Goal: Task Accomplishment & Management: Manage account settings

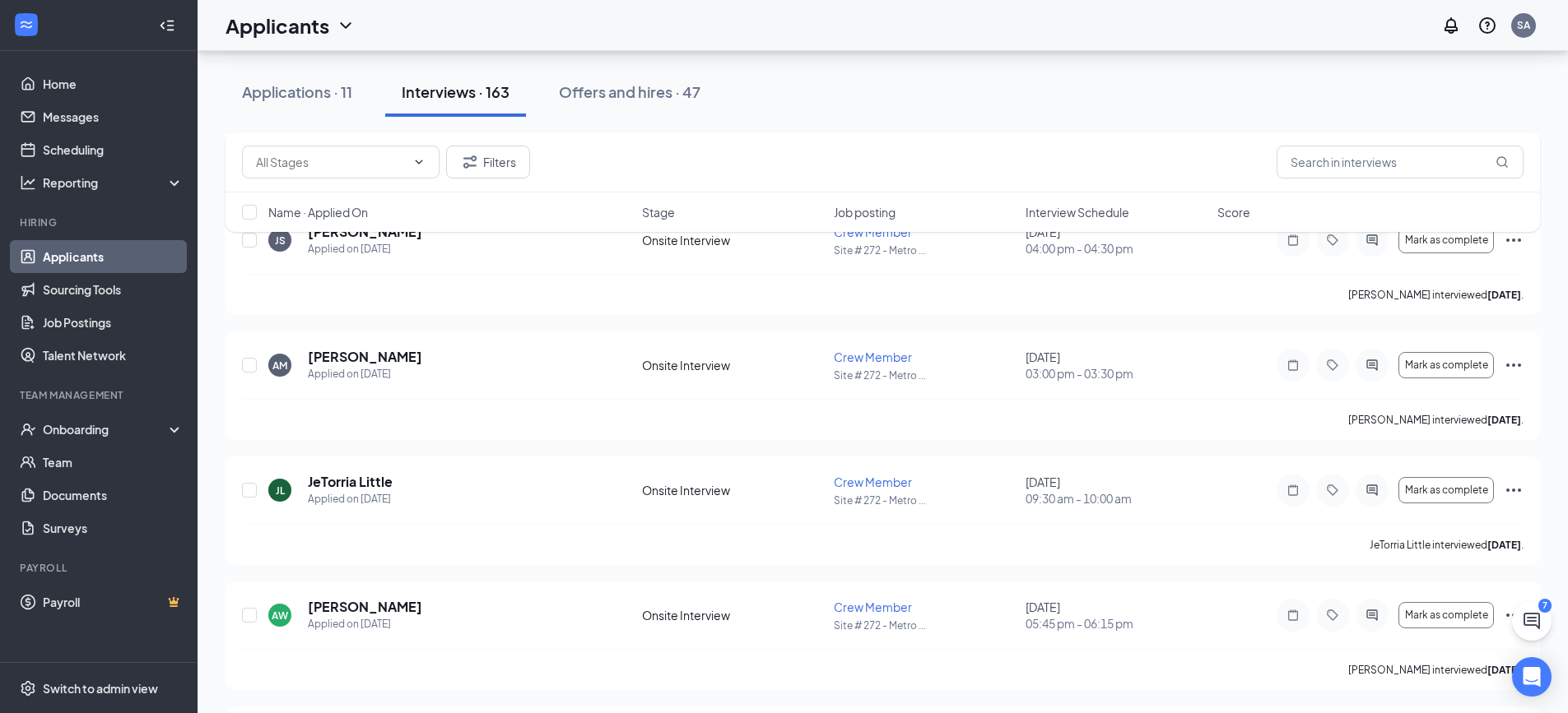
scroll to position [4499, 0]
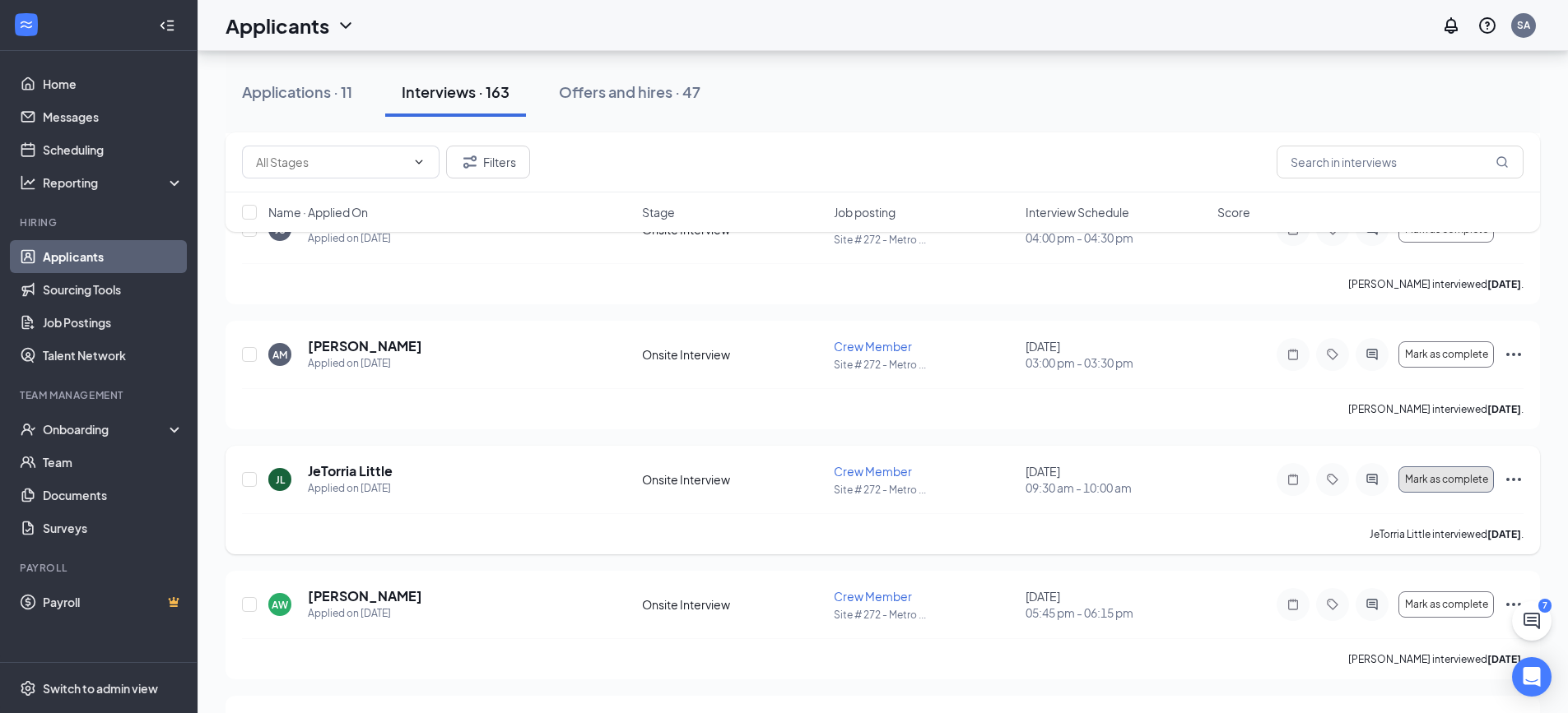
click at [1430, 486] on button "Mark as complete" at bounding box center [1446, 479] width 95 height 27
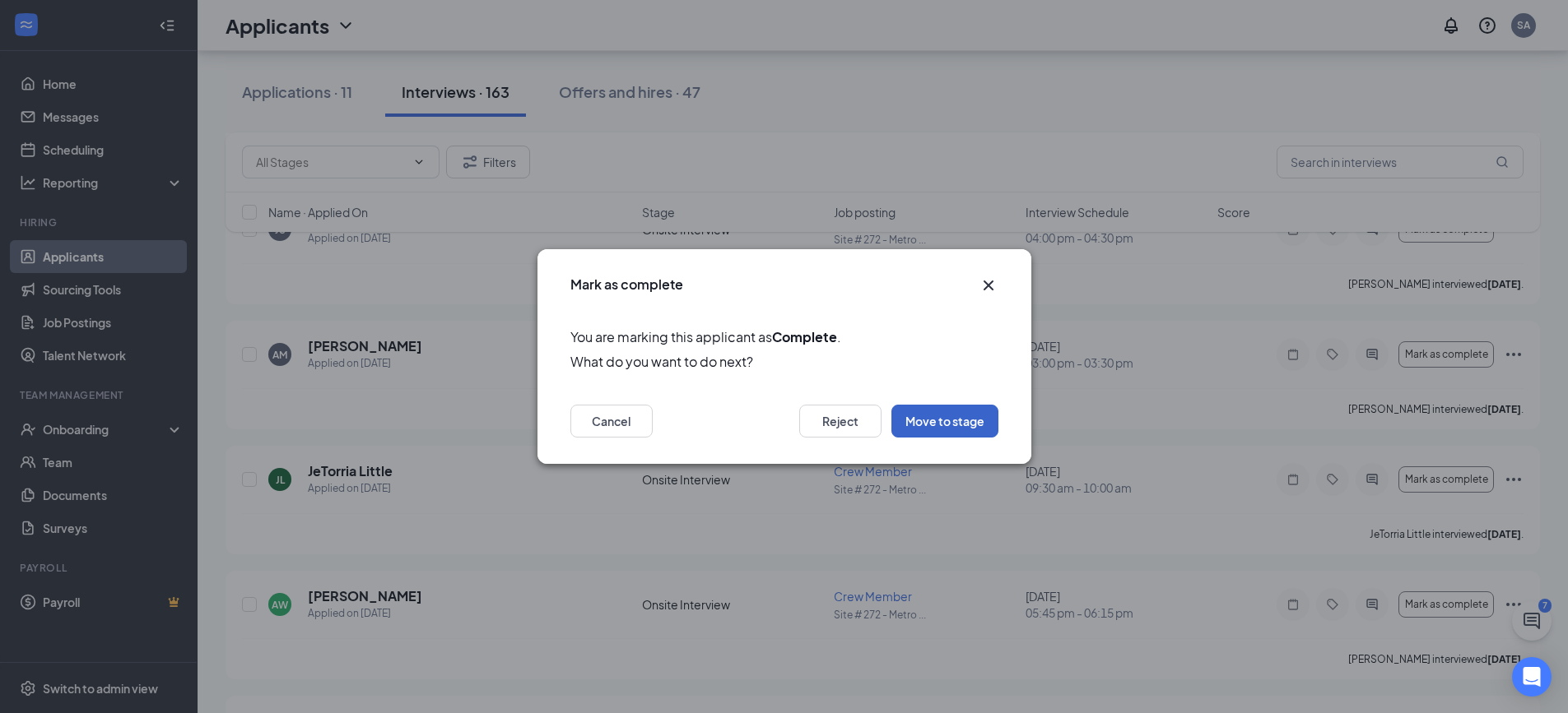
click at [937, 430] on button "Move to stage" at bounding box center [944, 422] width 107 height 33
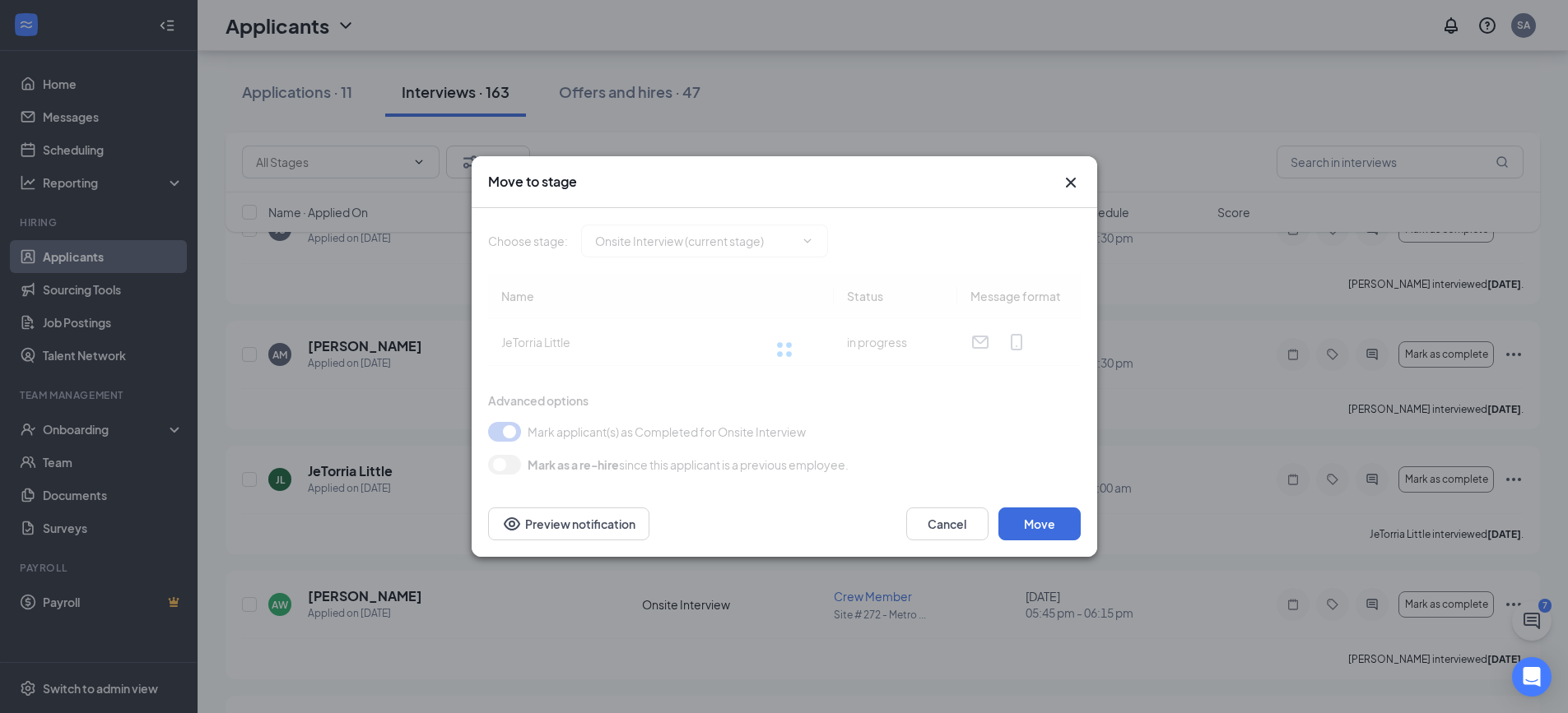
type input "Hiring Complete (final stage)"
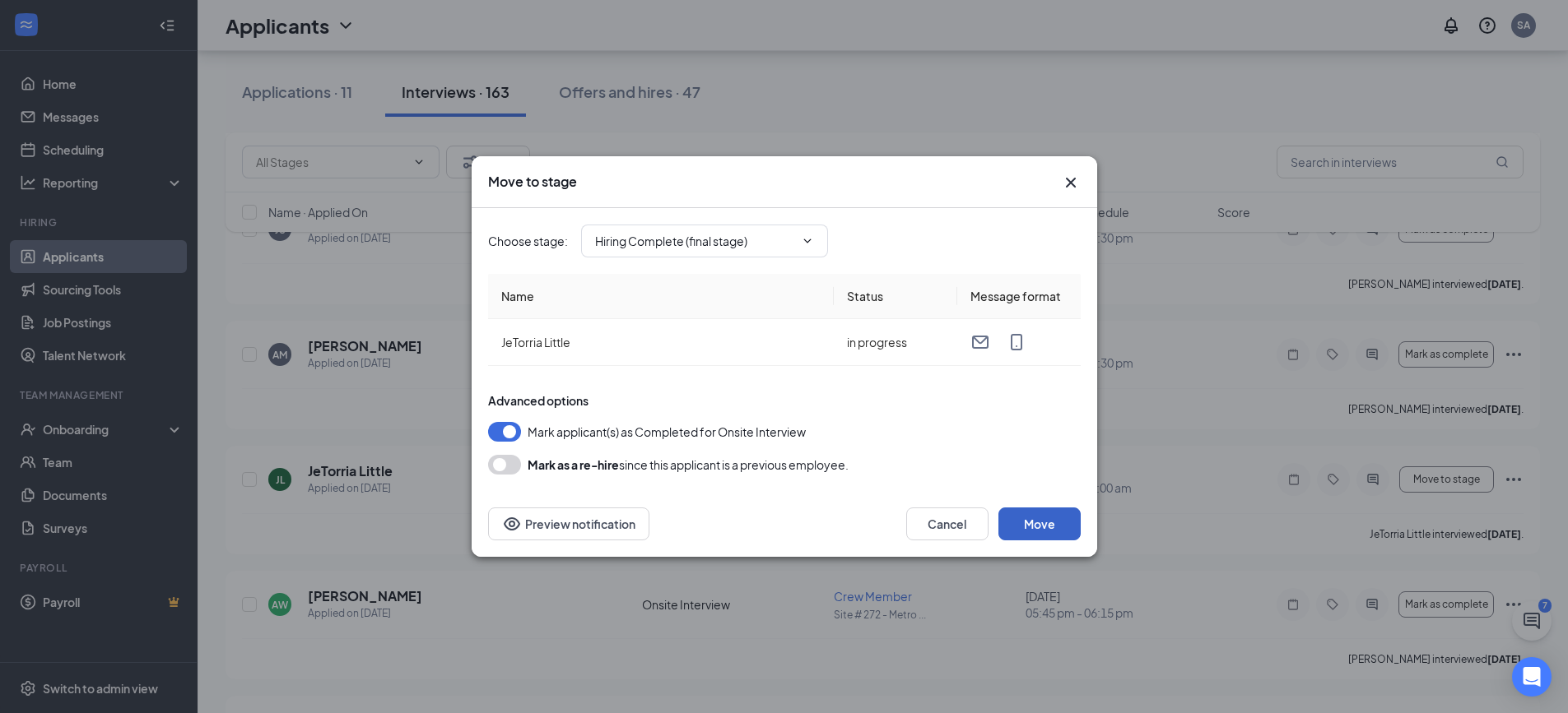
click at [1026, 528] on button "Move" at bounding box center [1040, 524] width 83 height 33
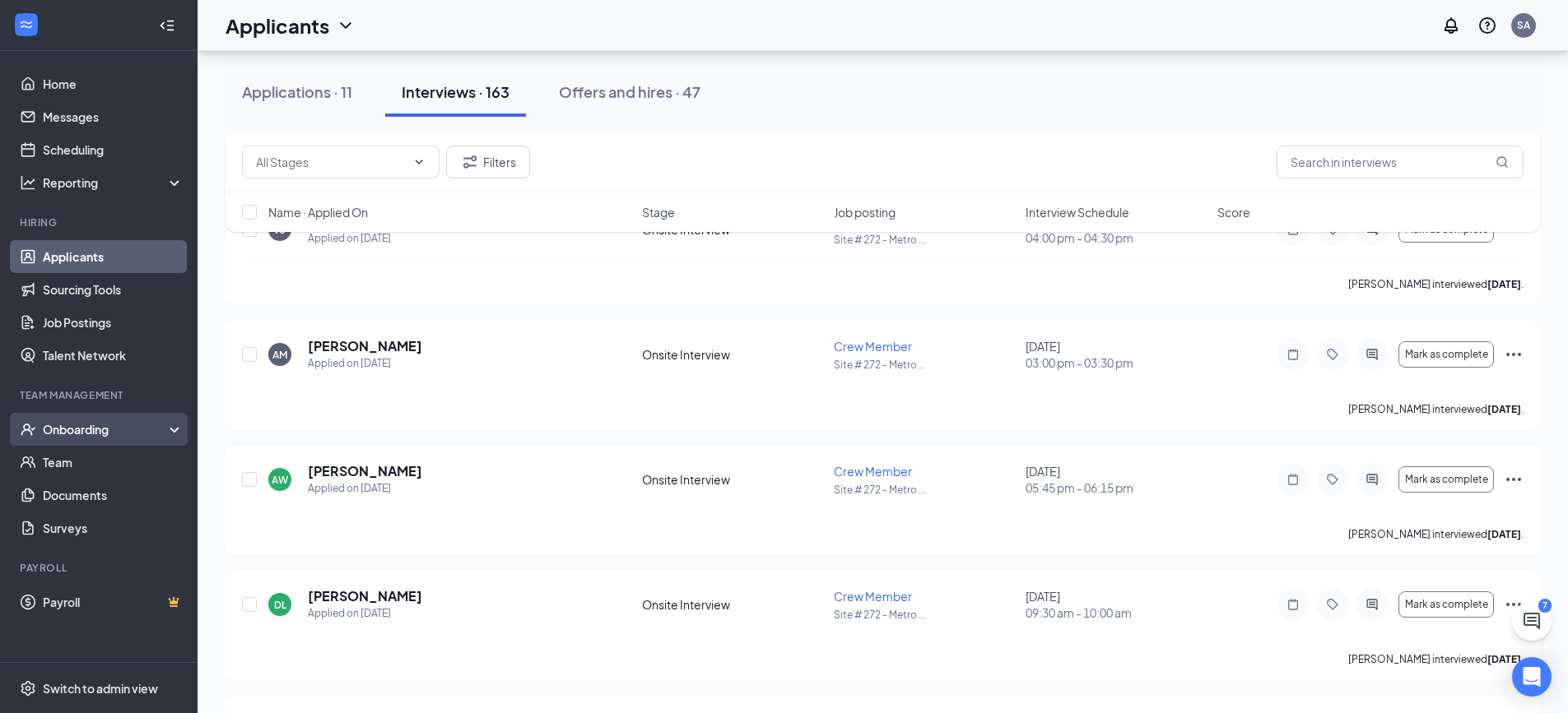
click at [80, 435] on div "Onboarding" at bounding box center [106, 430] width 127 height 16
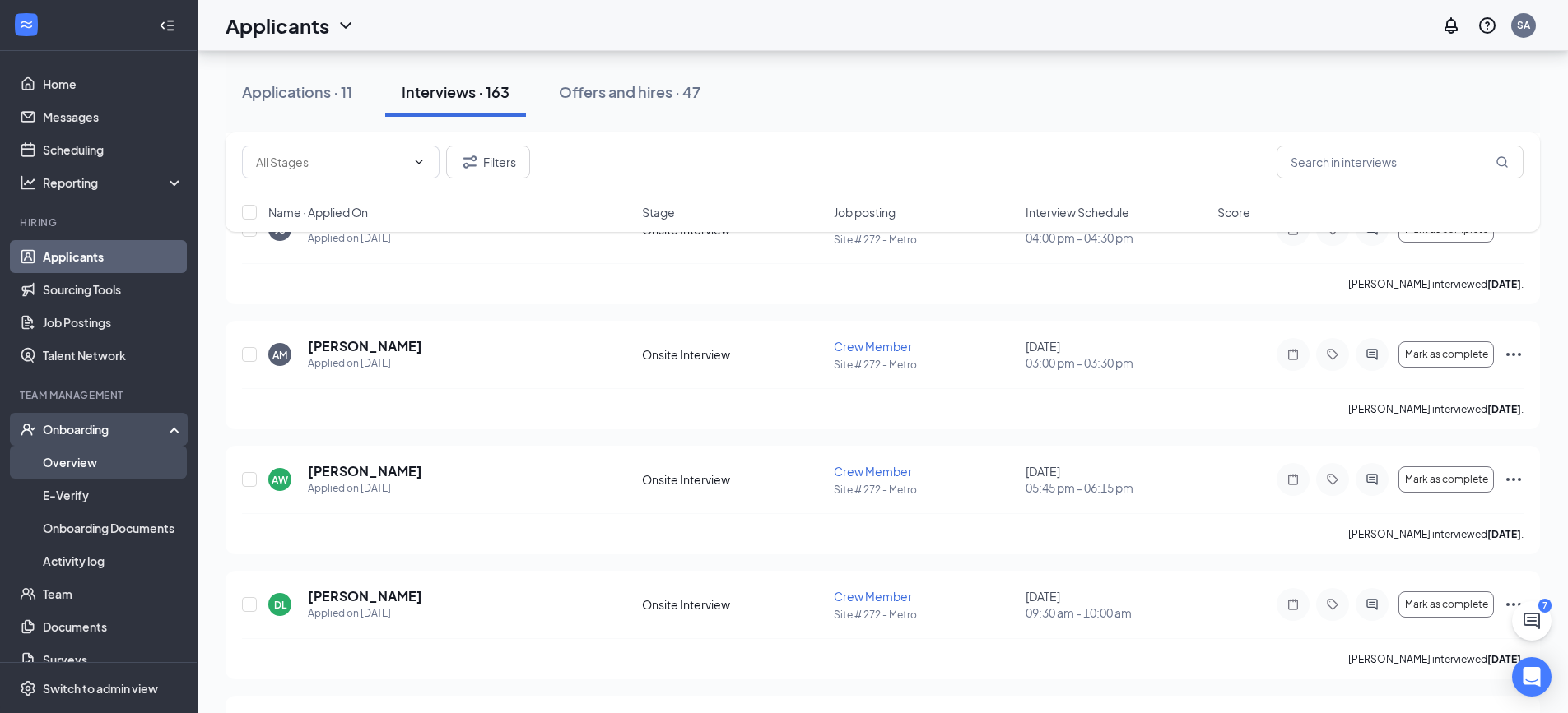
click at [81, 458] on link "Overview" at bounding box center [113, 462] width 140 height 33
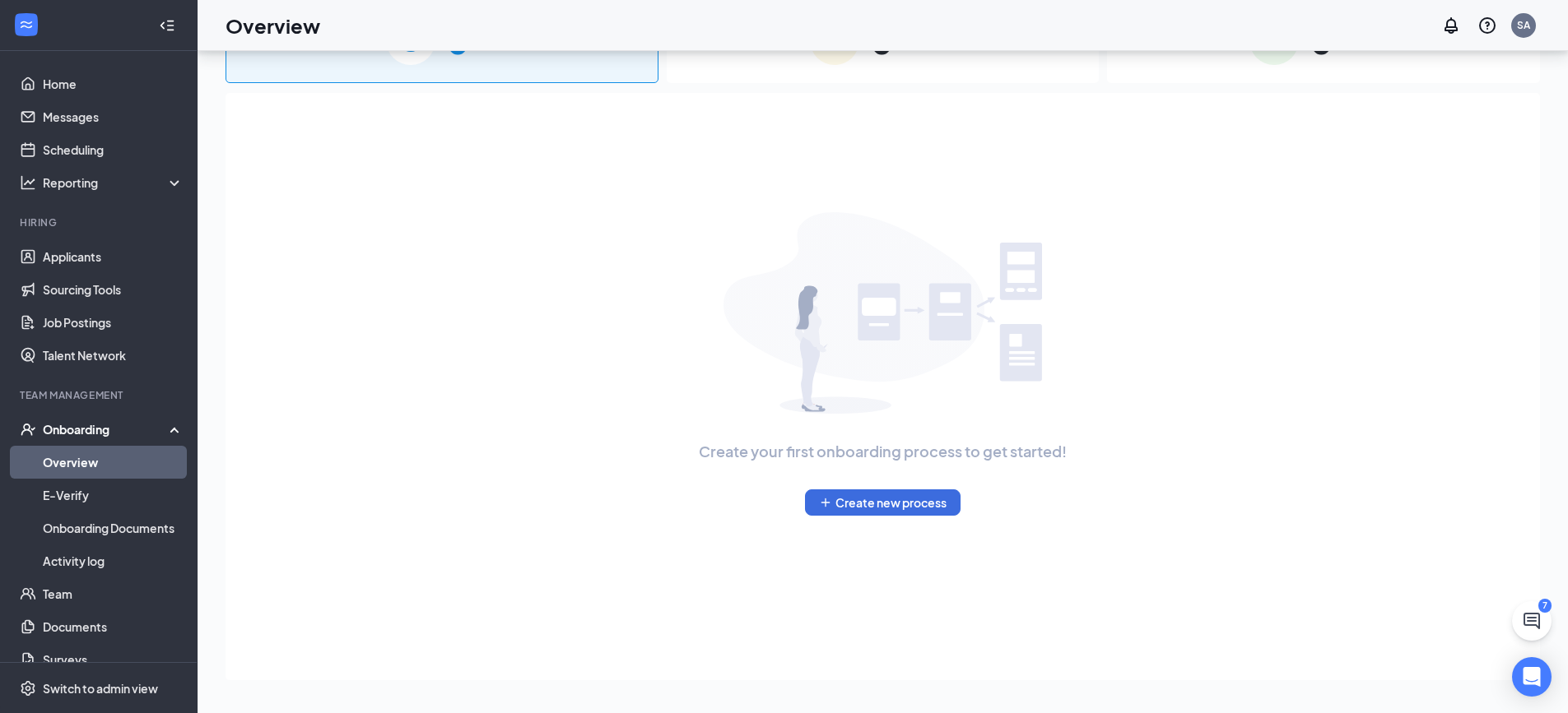
scroll to position [74, 0]
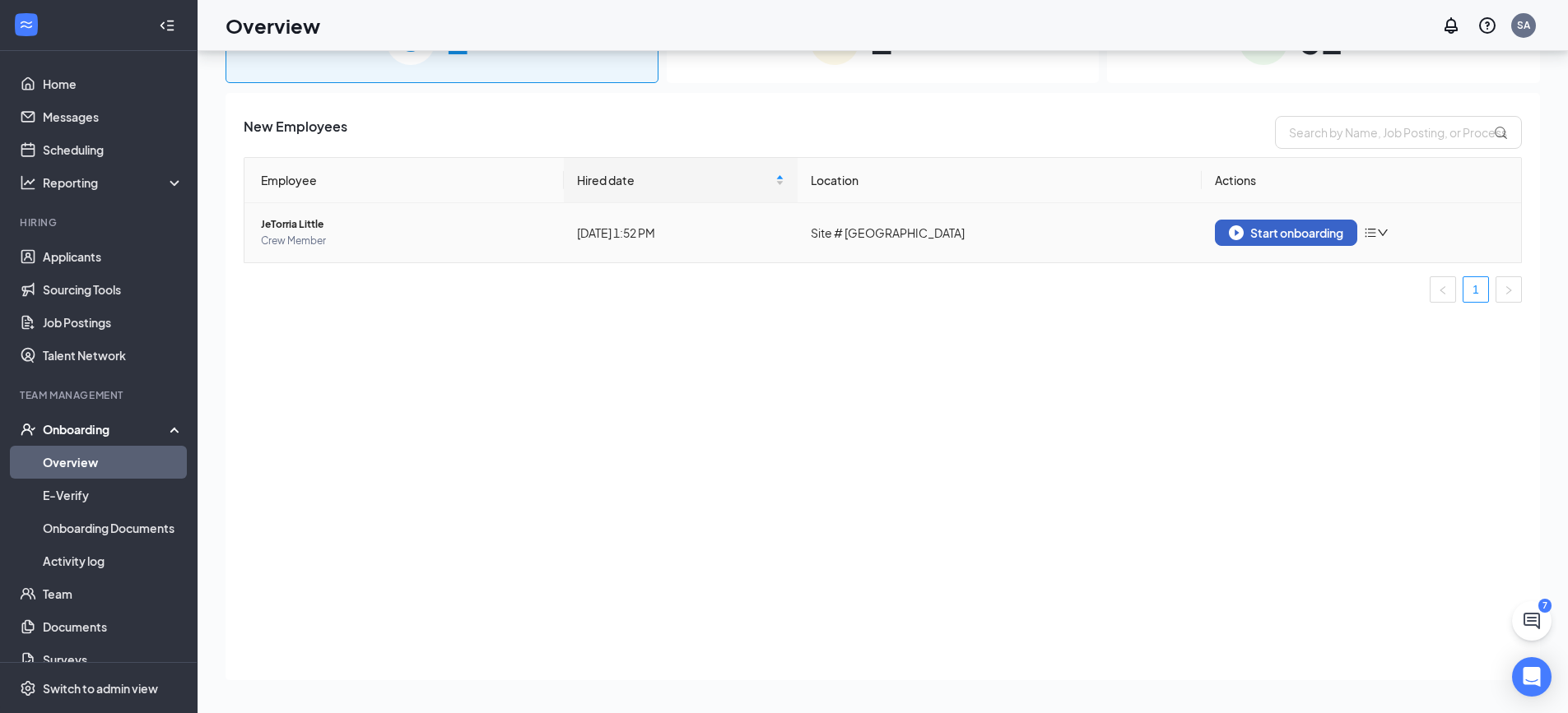
click at [1310, 237] on div "Start onboarding" at bounding box center [1286, 233] width 115 height 15
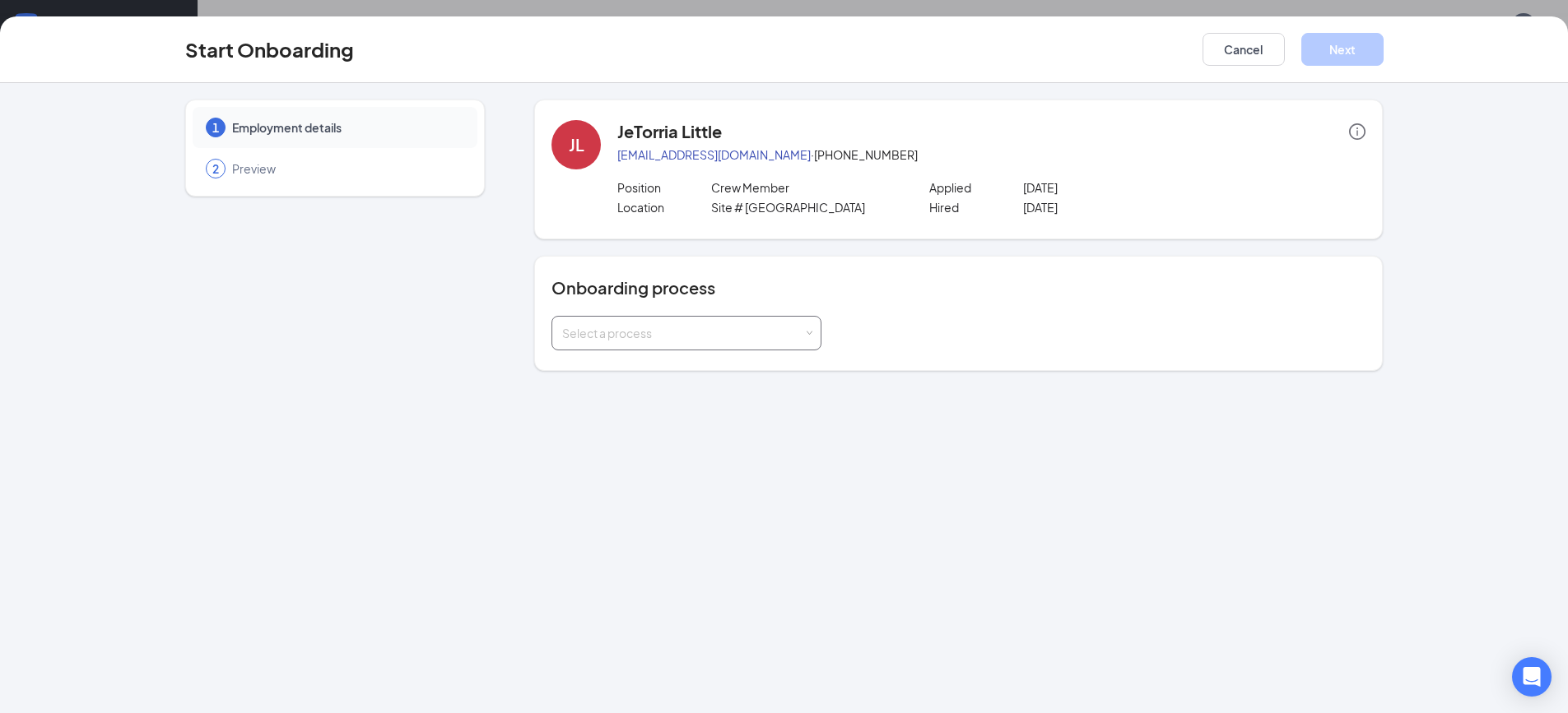
drag, startPoint x: 819, startPoint y: 332, endPoint x: 783, endPoint y: 346, distance: 38.6
click at [819, 331] on div "Select a process" at bounding box center [686, 334] width 270 height 35
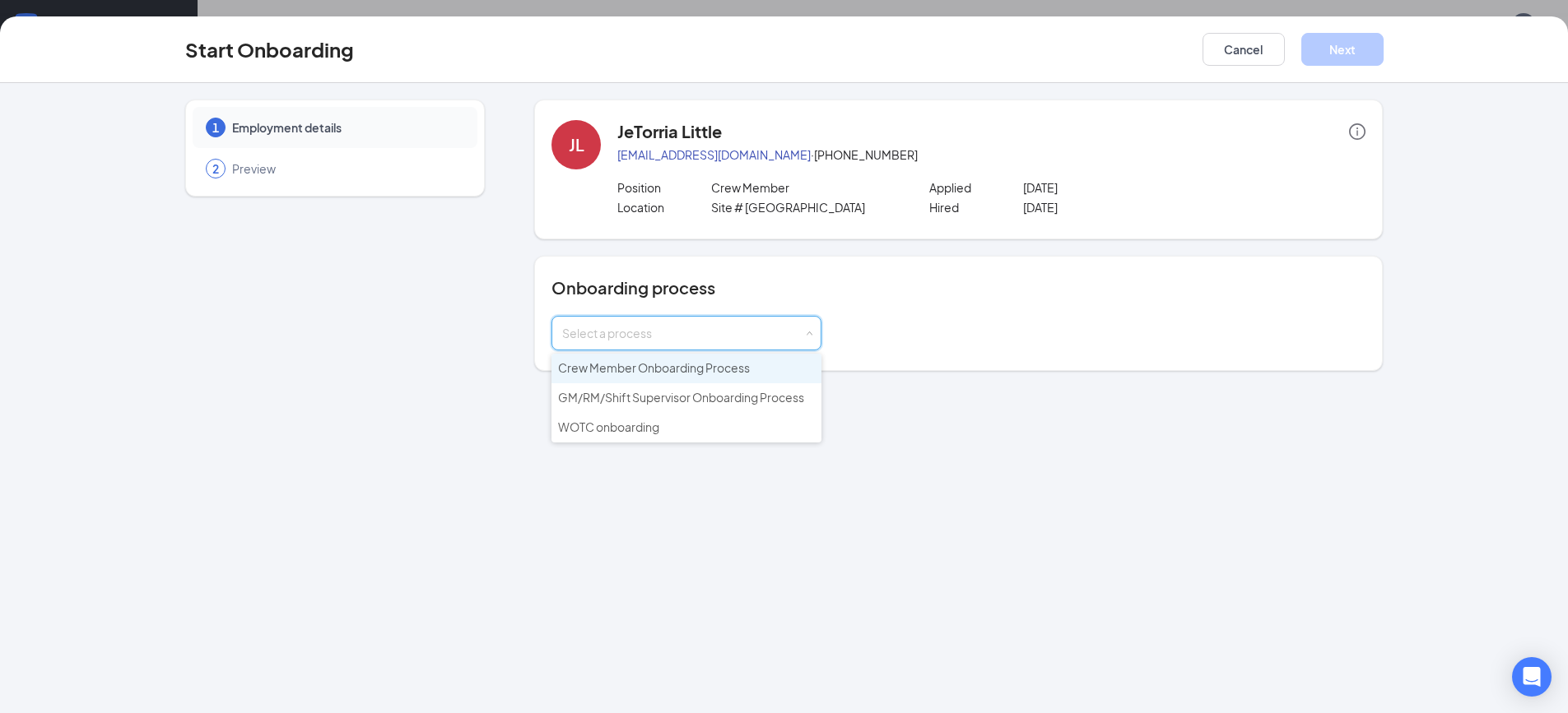
click at [696, 370] on span "Crew Member Onboarding Process" at bounding box center [654, 367] width 192 height 15
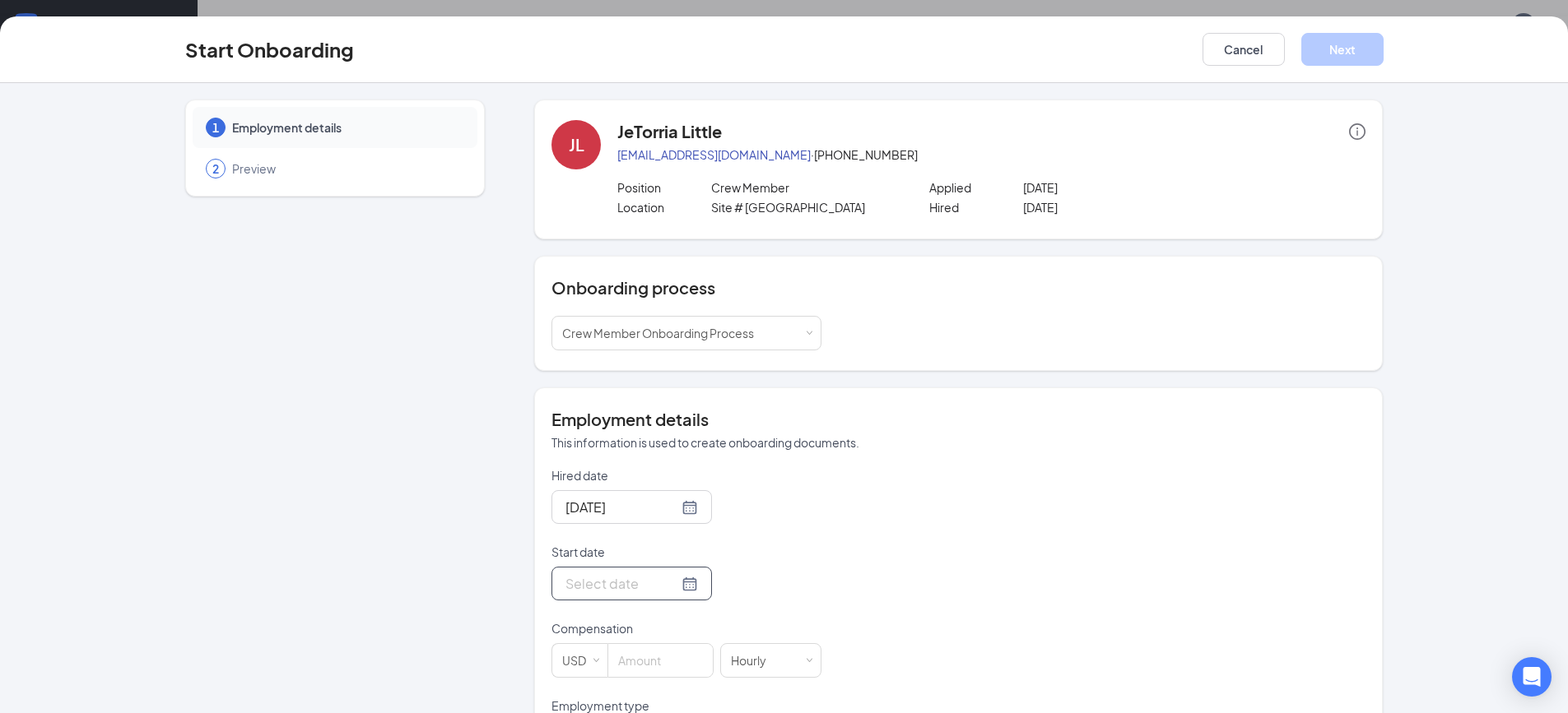
click at [669, 581] on div at bounding box center [632, 584] width 133 height 20
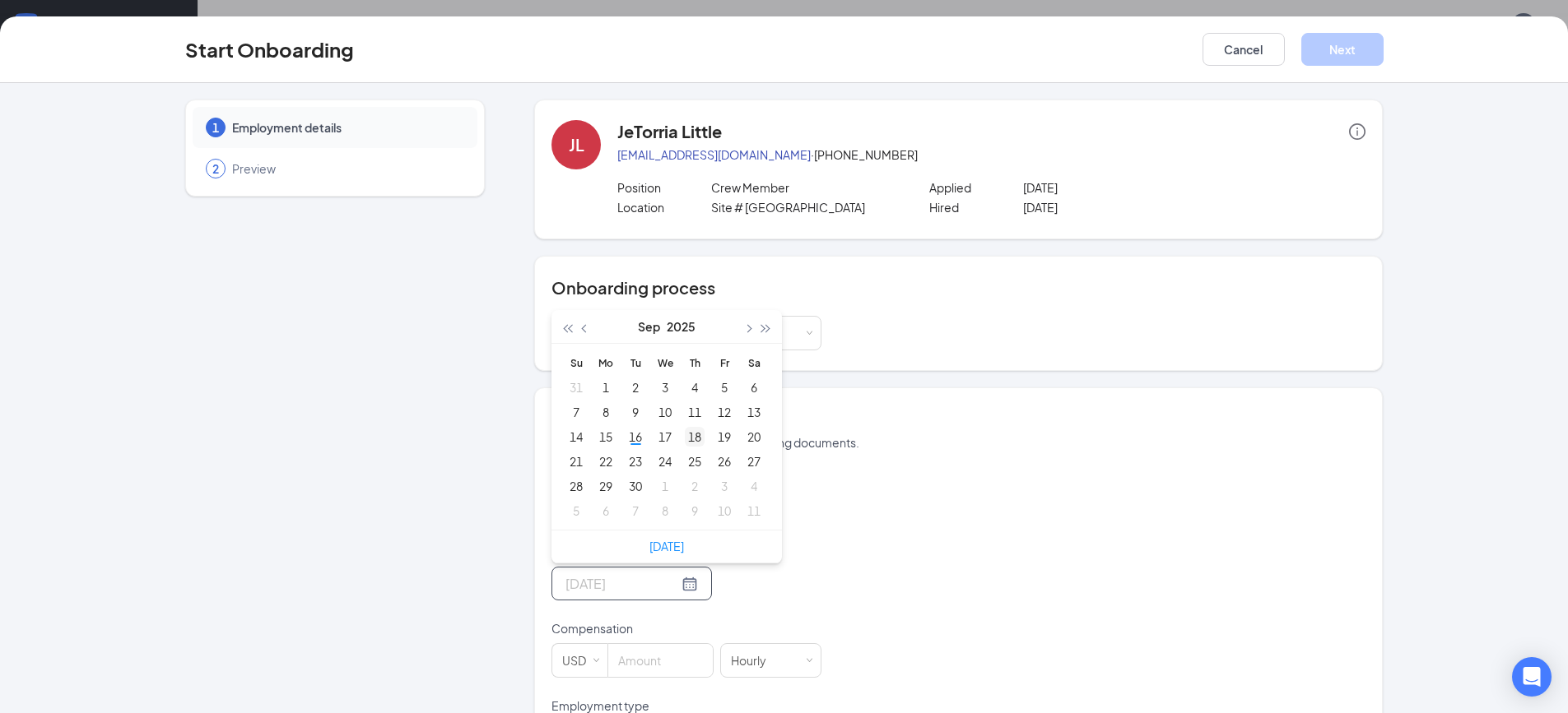
type input "[DATE]"
click at [685, 433] on div "18" at bounding box center [695, 437] width 20 height 20
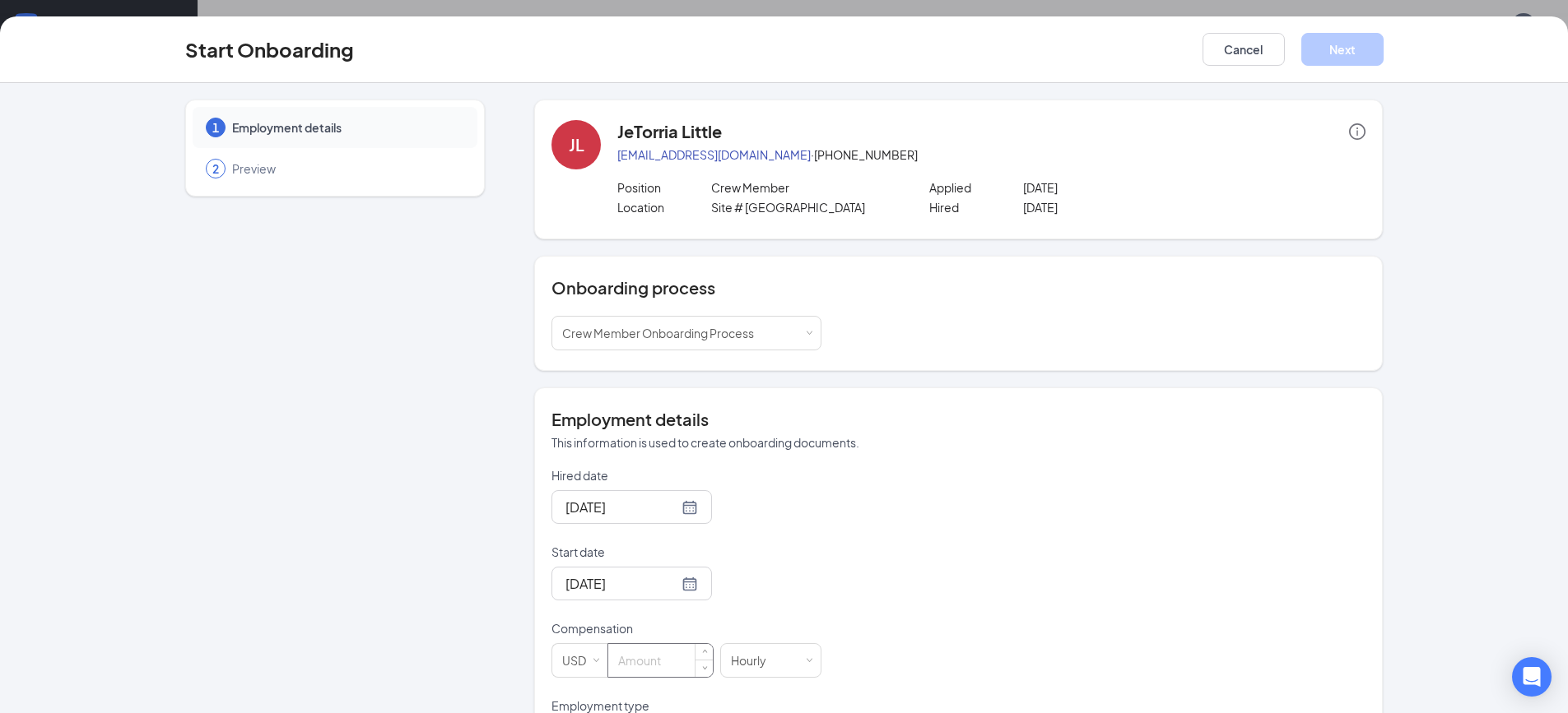
click at [632, 675] on input at bounding box center [660, 661] width 105 height 33
type input "13"
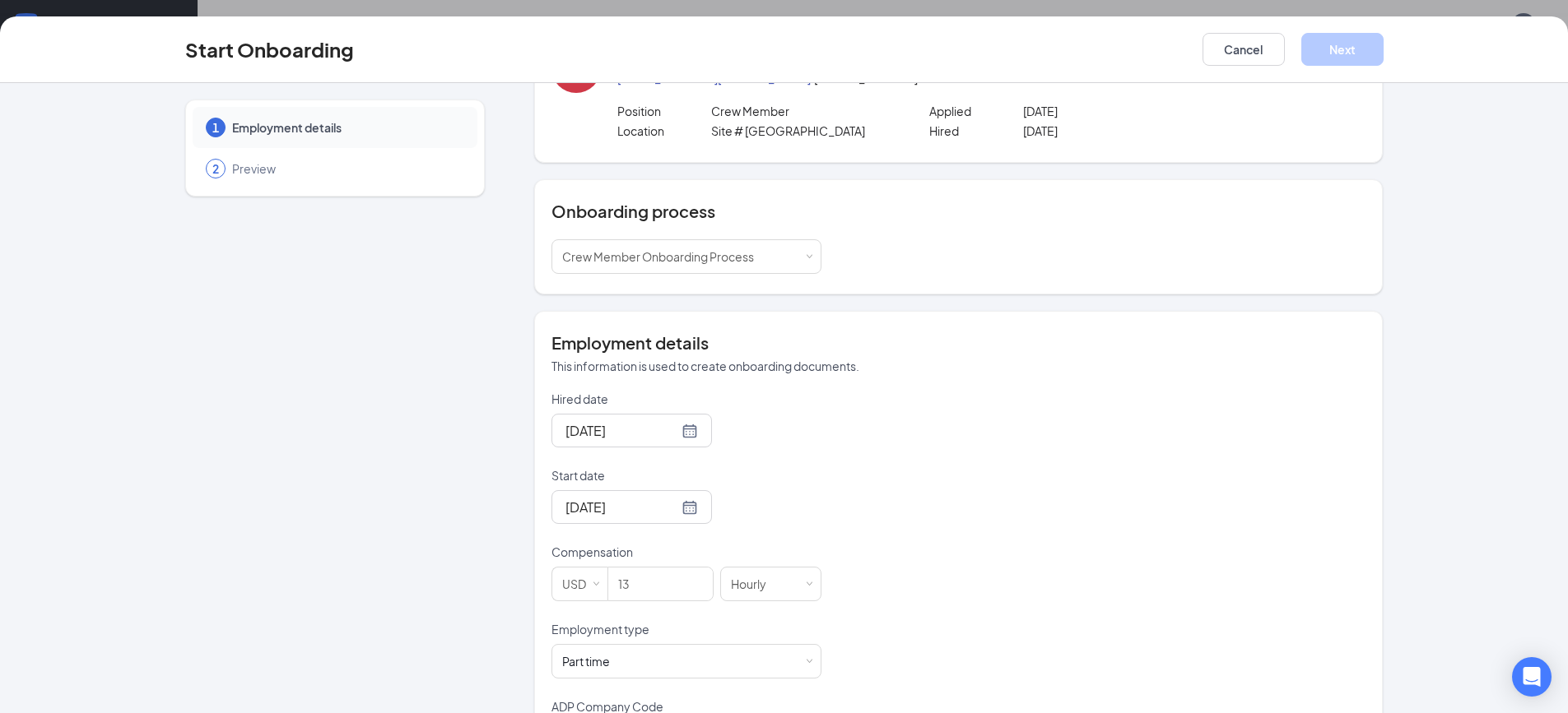
scroll to position [157, 0]
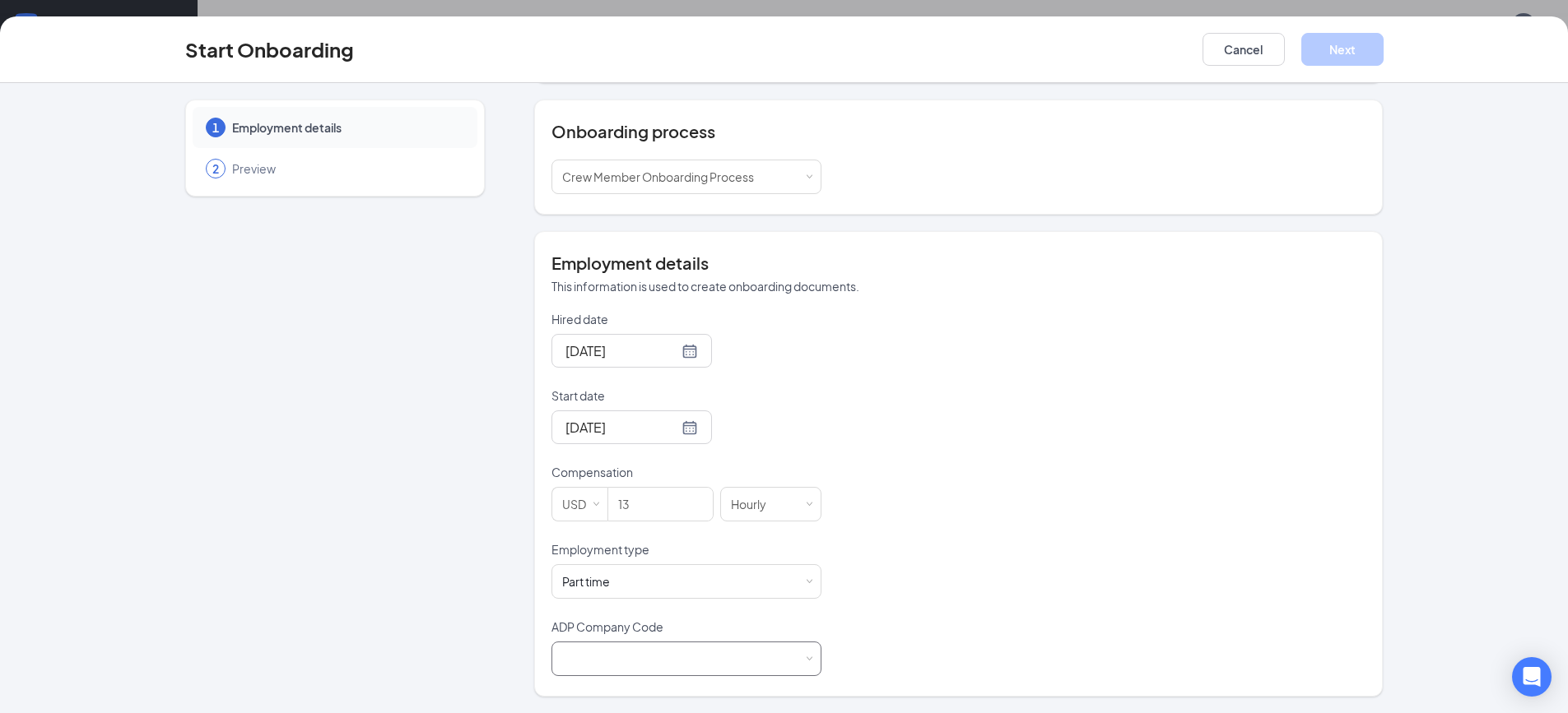
click at [656, 659] on div at bounding box center [686, 659] width 248 height 33
click at [619, 695] on li "B6X - Wenmarr Management Company LLC" at bounding box center [679, 693] width 270 height 27
click at [1344, 57] on button "Next" at bounding box center [1342, 49] width 83 height 33
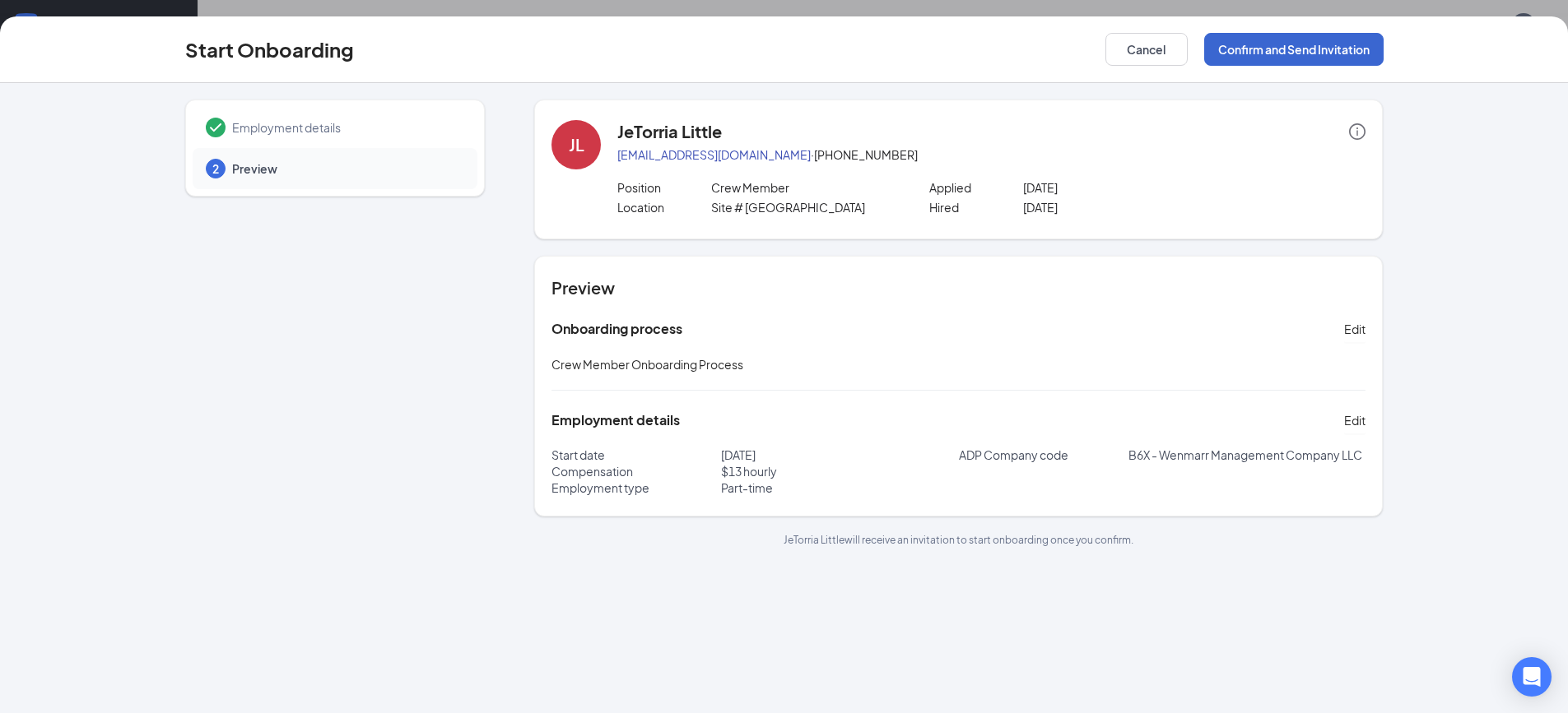
scroll to position [0, 0]
click at [1324, 40] on button "Confirm and Send Invitation" at bounding box center [1294, 49] width 180 height 33
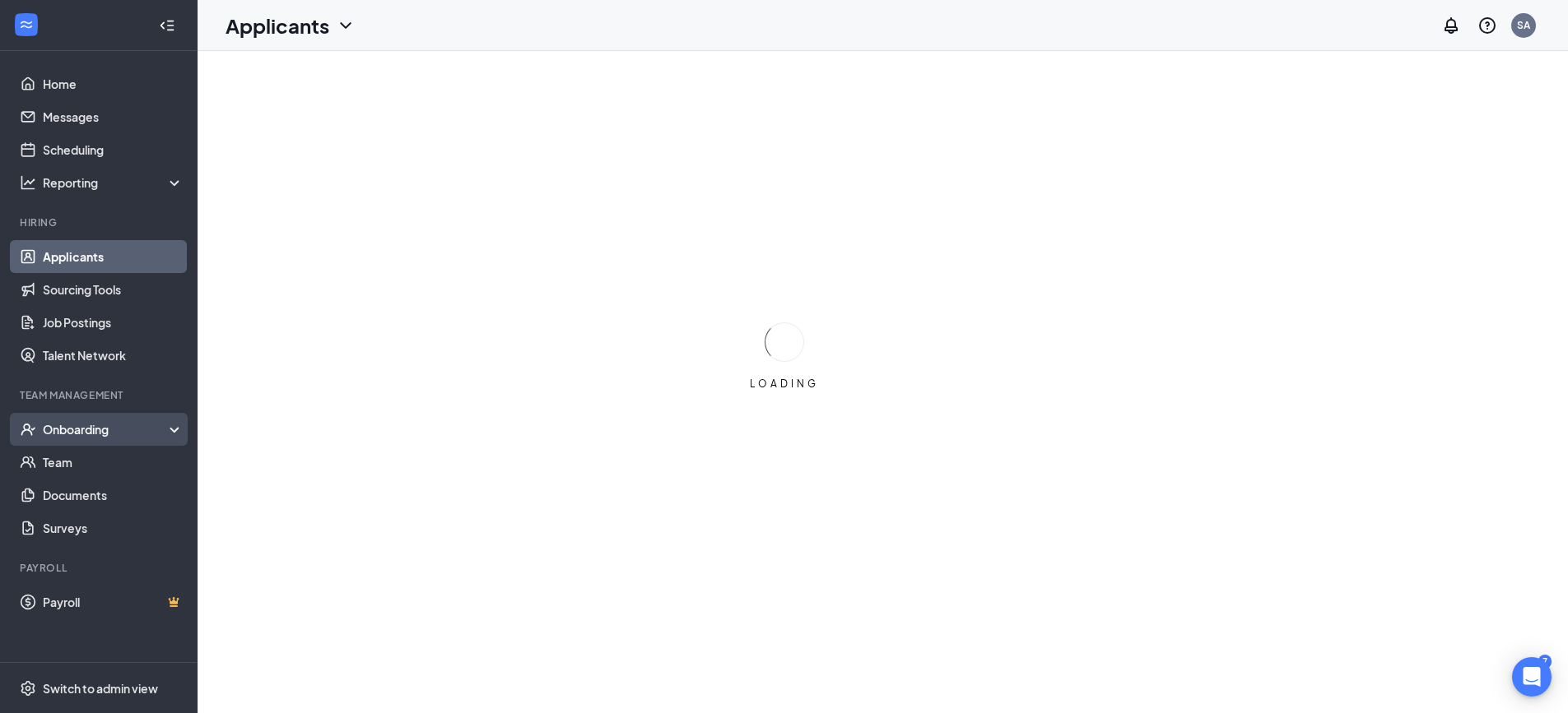
click at [106, 426] on div "Onboarding" at bounding box center [106, 430] width 127 height 16
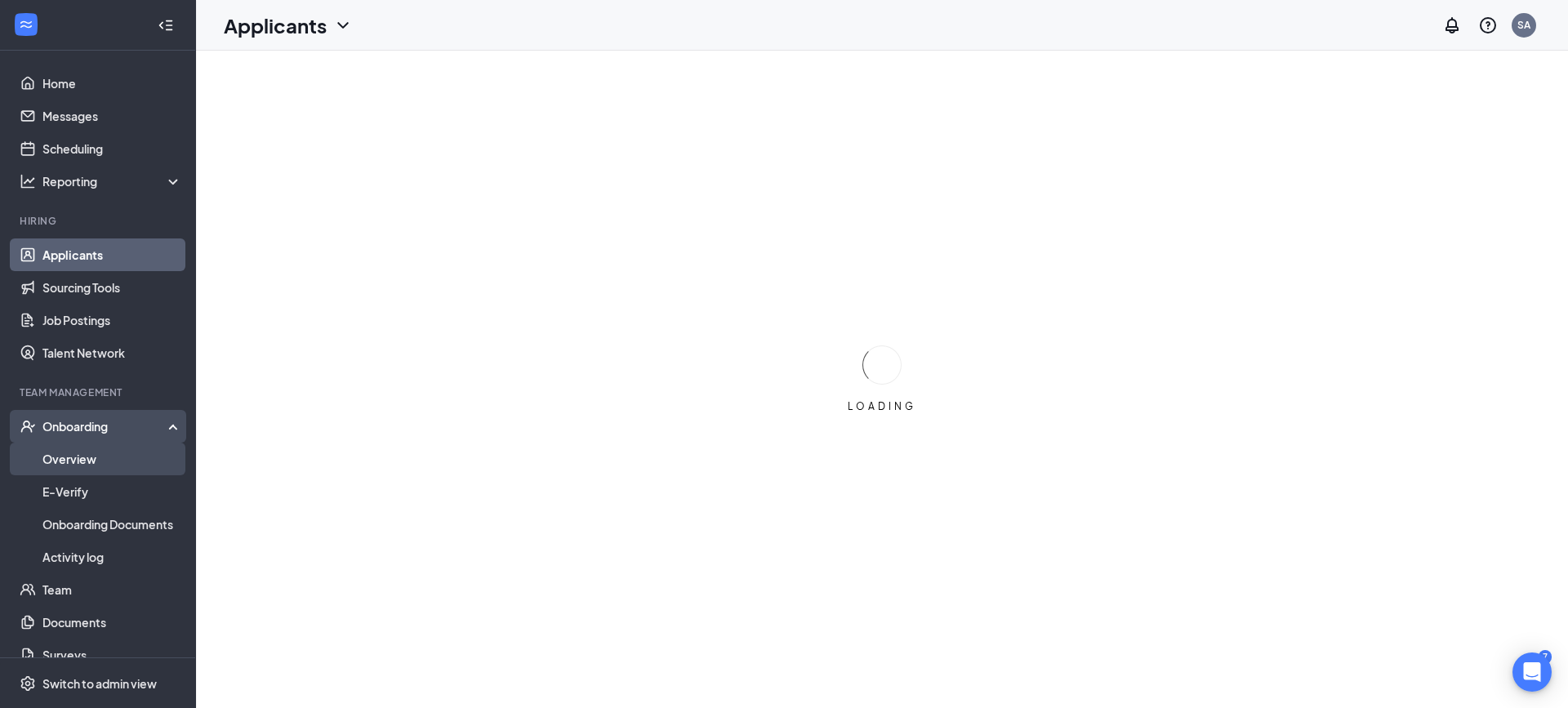
click at [76, 450] on link "Overview" at bounding box center [112, 459] width 139 height 33
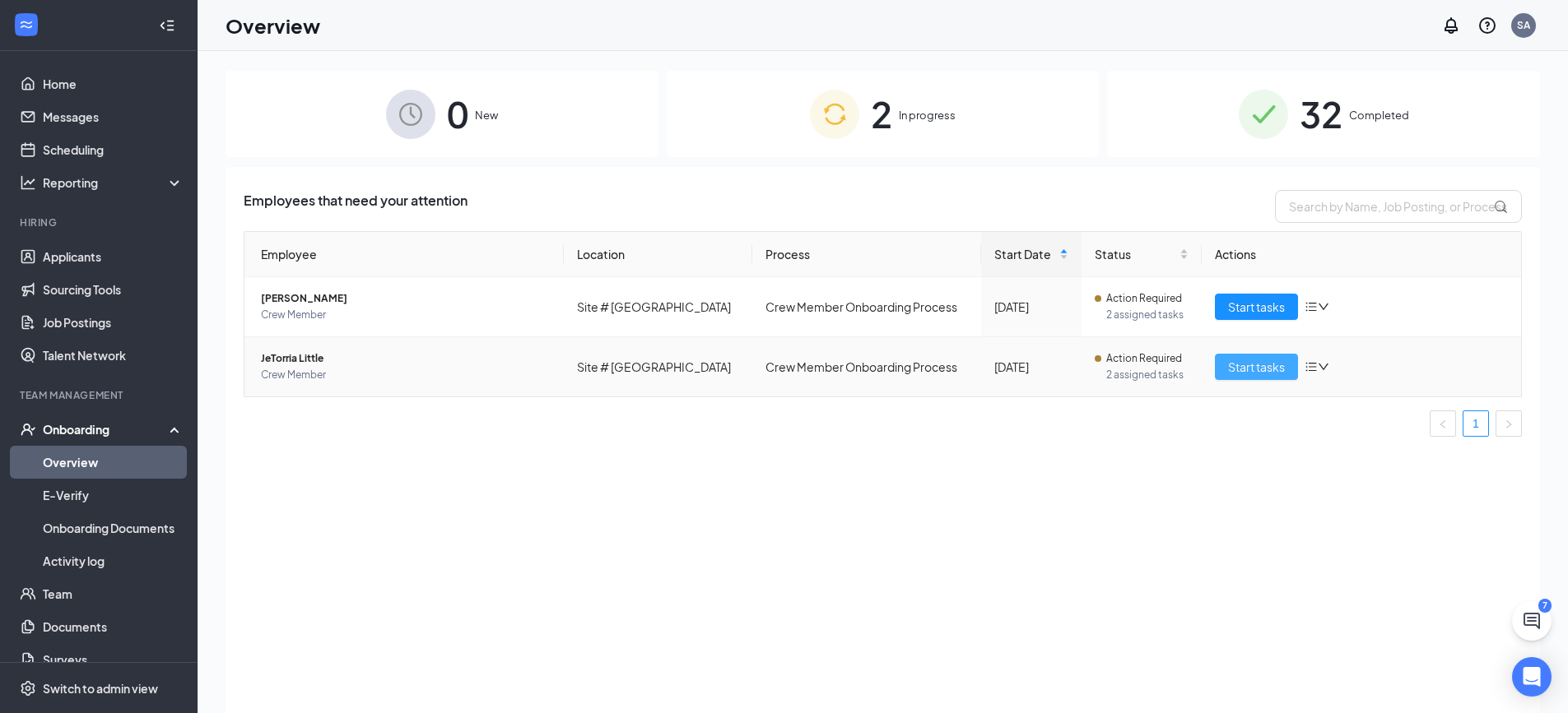
click at [1230, 367] on span "Start tasks" at bounding box center [1256, 367] width 57 height 18
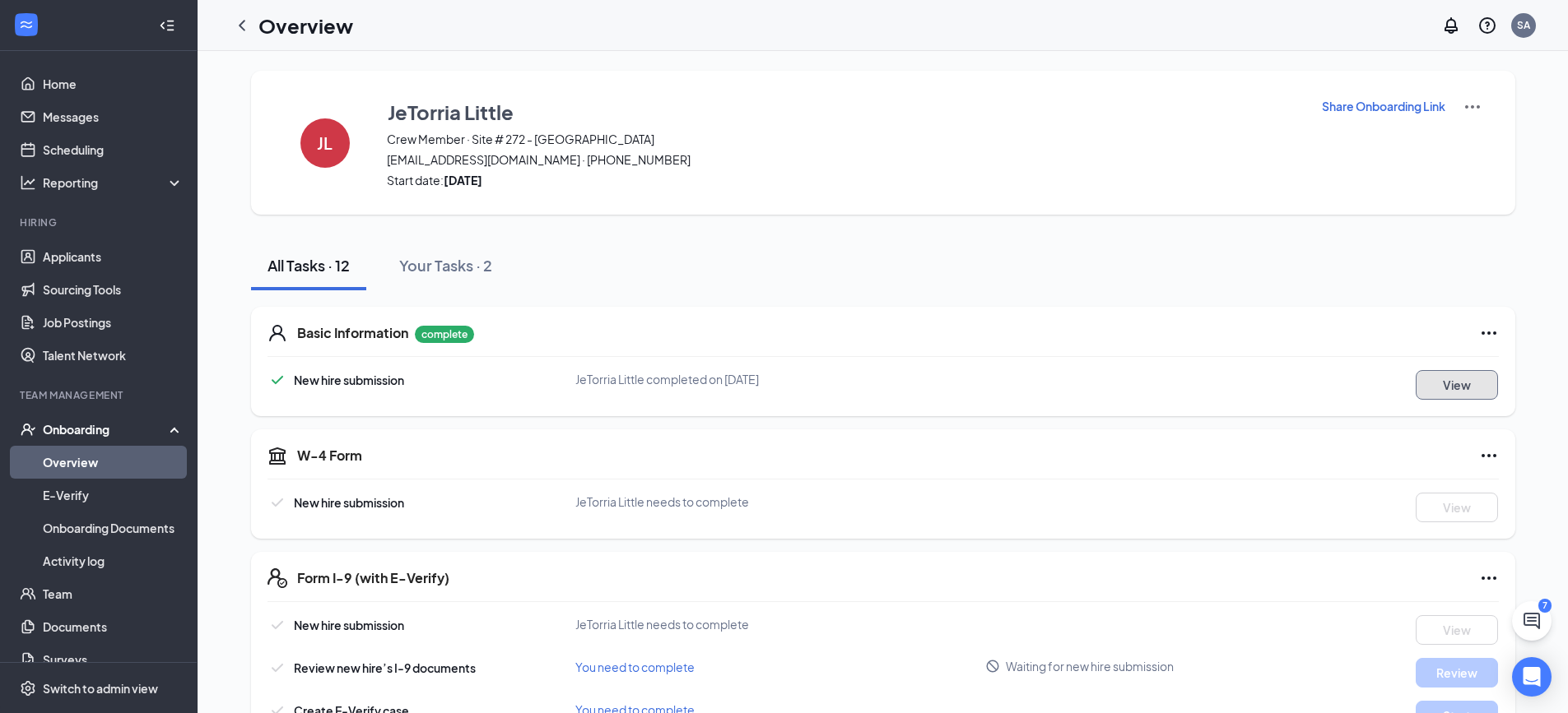
click at [1438, 388] on button "View" at bounding box center [1457, 385] width 83 height 29
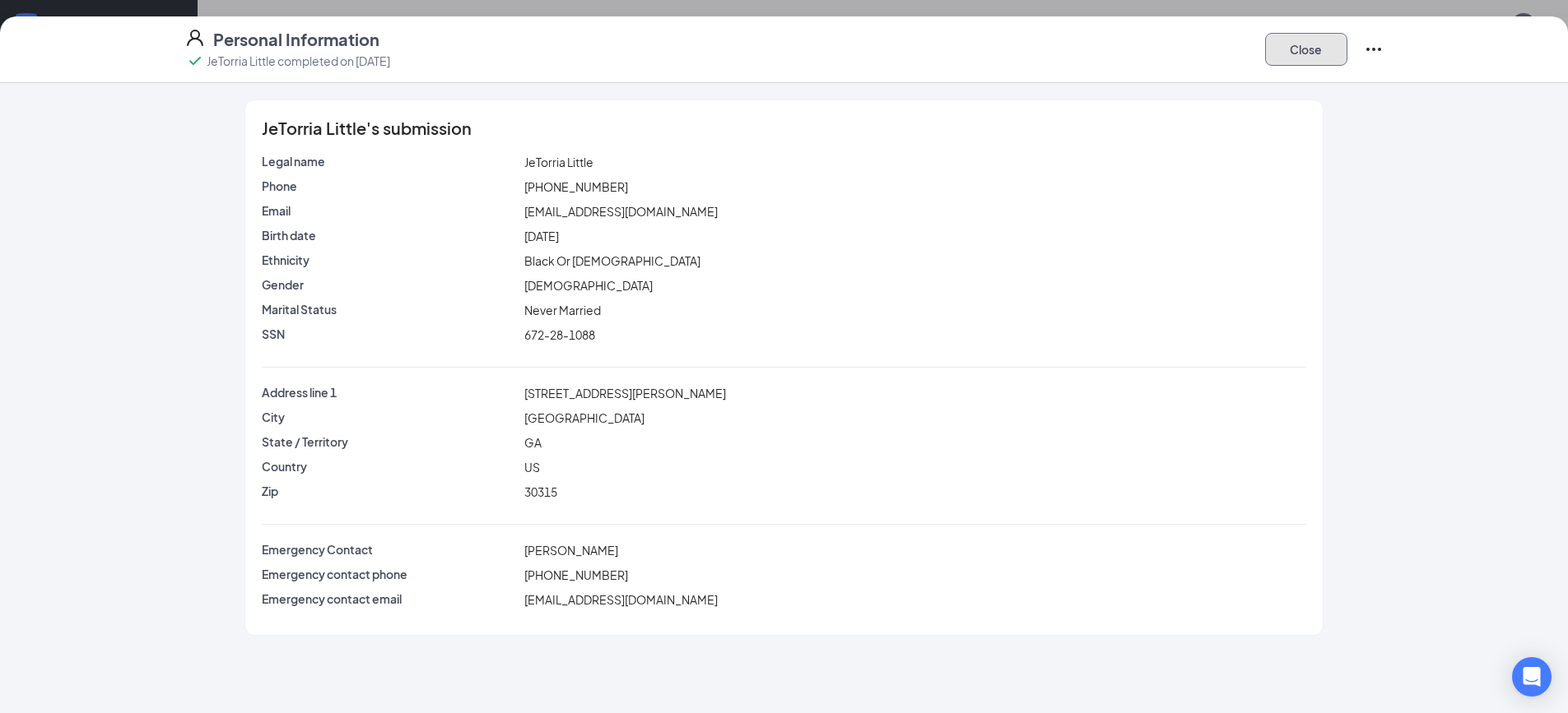
click at [1310, 62] on button "Close" at bounding box center [1306, 49] width 83 height 33
